Goal: Communication & Community: Answer question/provide support

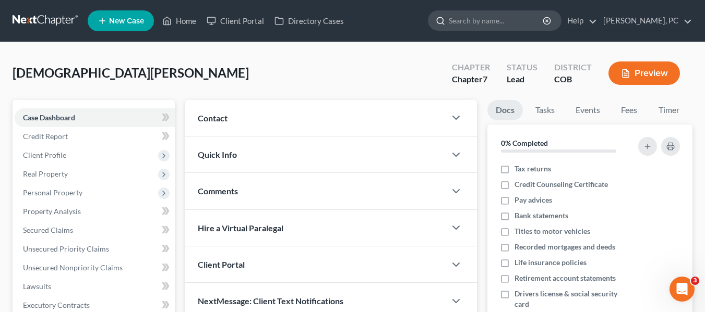
click at [490, 22] on input "search" at bounding box center [496, 20] width 95 height 19
type input "[PERSON_NAME]"
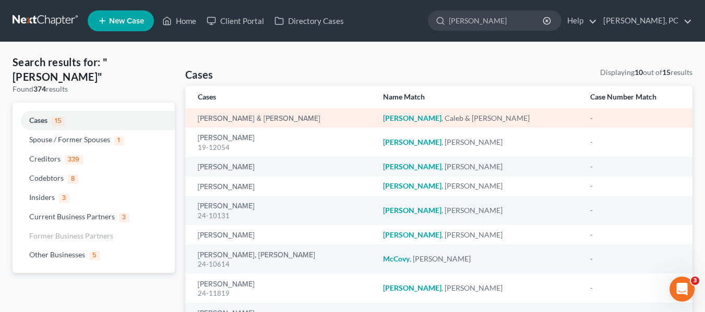
click at [293, 123] on div "[PERSON_NAME] & [PERSON_NAME]" at bounding box center [282, 118] width 168 height 10
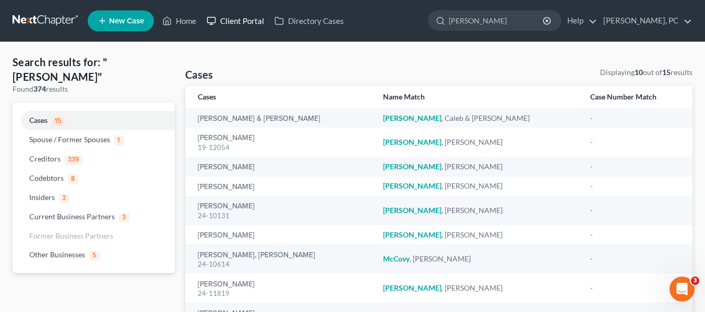
click at [239, 16] on link "Client Portal" at bounding box center [235, 20] width 68 height 19
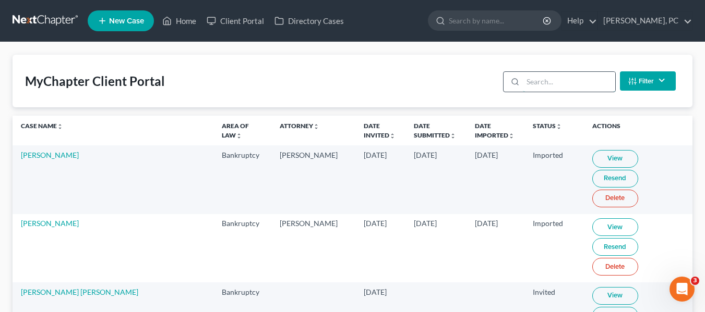
click at [540, 80] on input "search" at bounding box center [569, 82] width 92 height 20
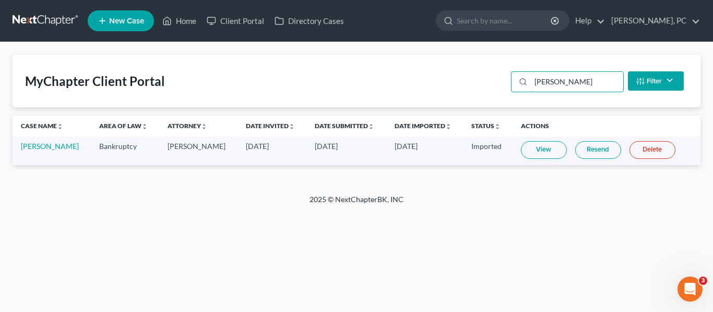
type input "[PERSON_NAME]"
click at [585, 150] on link "Resend" at bounding box center [598, 150] width 46 height 18
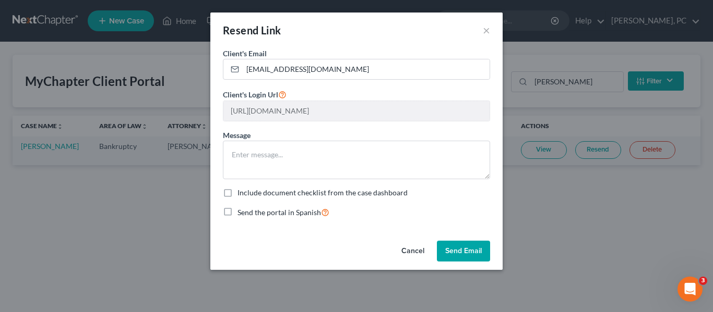
click at [464, 251] on button "Send Email" at bounding box center [463, 251] width 53 height 21
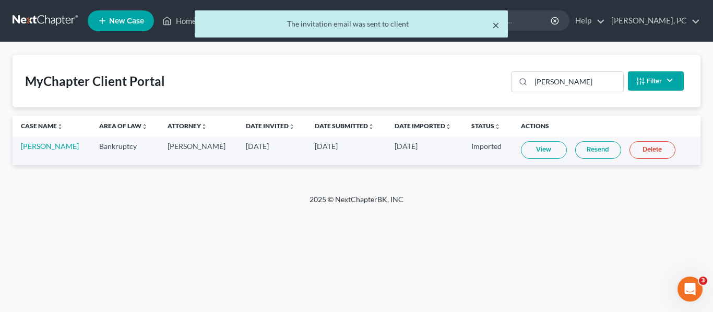
click at [492, 26] on button "×" at bounding box center [495, 25] width 7 height 13
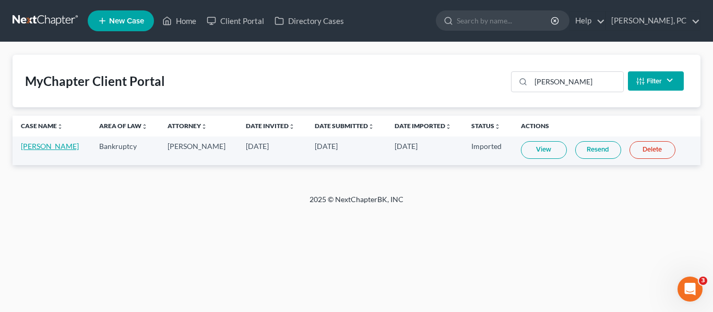
click at [41, 148] on link "[PERSON_NAME]" at bounding box center [50, 146] width 58 height 9
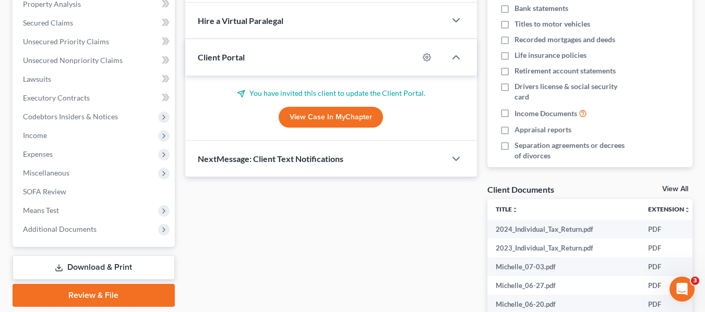
scroll to position [209, 0]
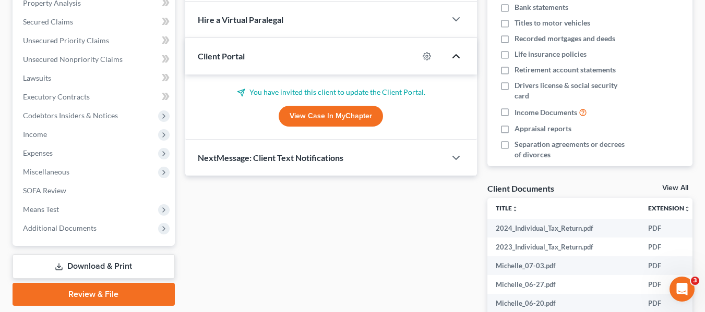
click at [455, 51] on icon "button" at bounding box center [456, 56] width 13 height 13
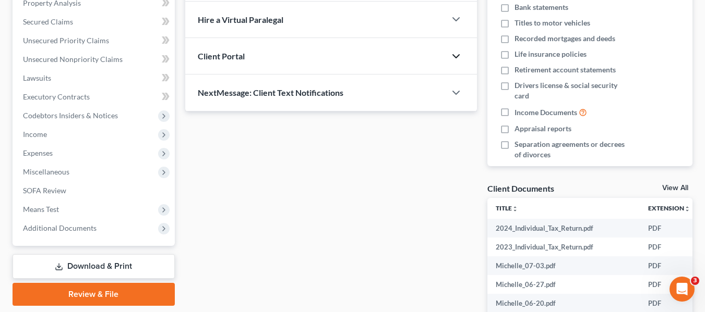
click at [453, 53] on icon "button" at bounding box center [456, 56] width 13 height 13
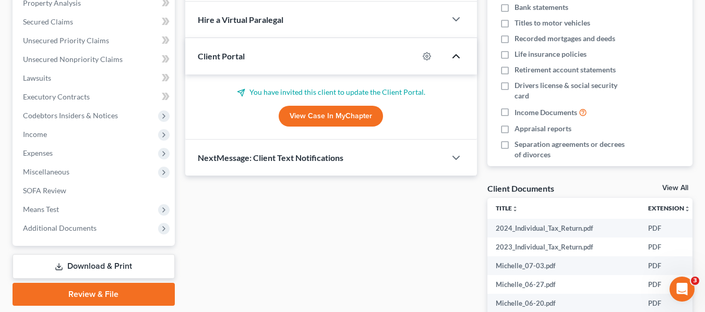
click at [454, 53] on icon "button" at bounding box center [456, 56] width 13 height 13
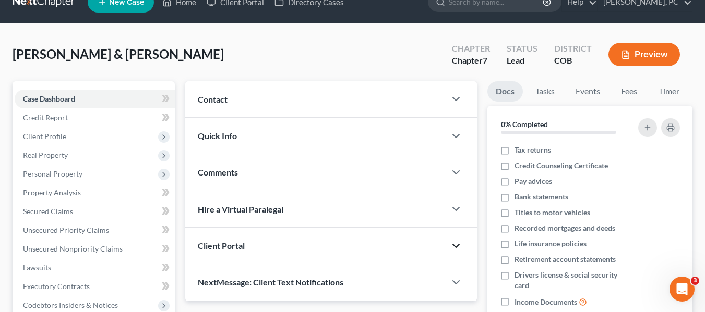
scroll to position [0, 0]
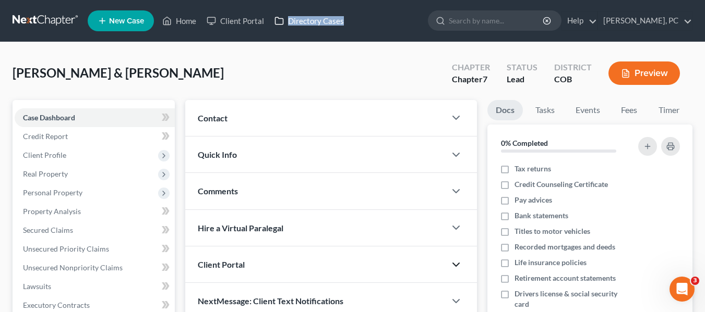
drag, startPoint x: 373, startPoint y: 22, endPoint x: 343, endPoint y: 21, distance: 30.3
click at [343, 21] on ul "New Case Home Client Portal Directory Cases - No Result - See all results Or Pr…" at bounding box center [390, 20] width 605 height 27
click at [352, 70] on div "[PERSON_NAME] & [PERSON_NAME] Upgraded Chapter Chapter 7 Status Lead District C…" at bounding box center [353, 77] width 680 height 45
